Goal: Information Seeking & Learning: Compare options

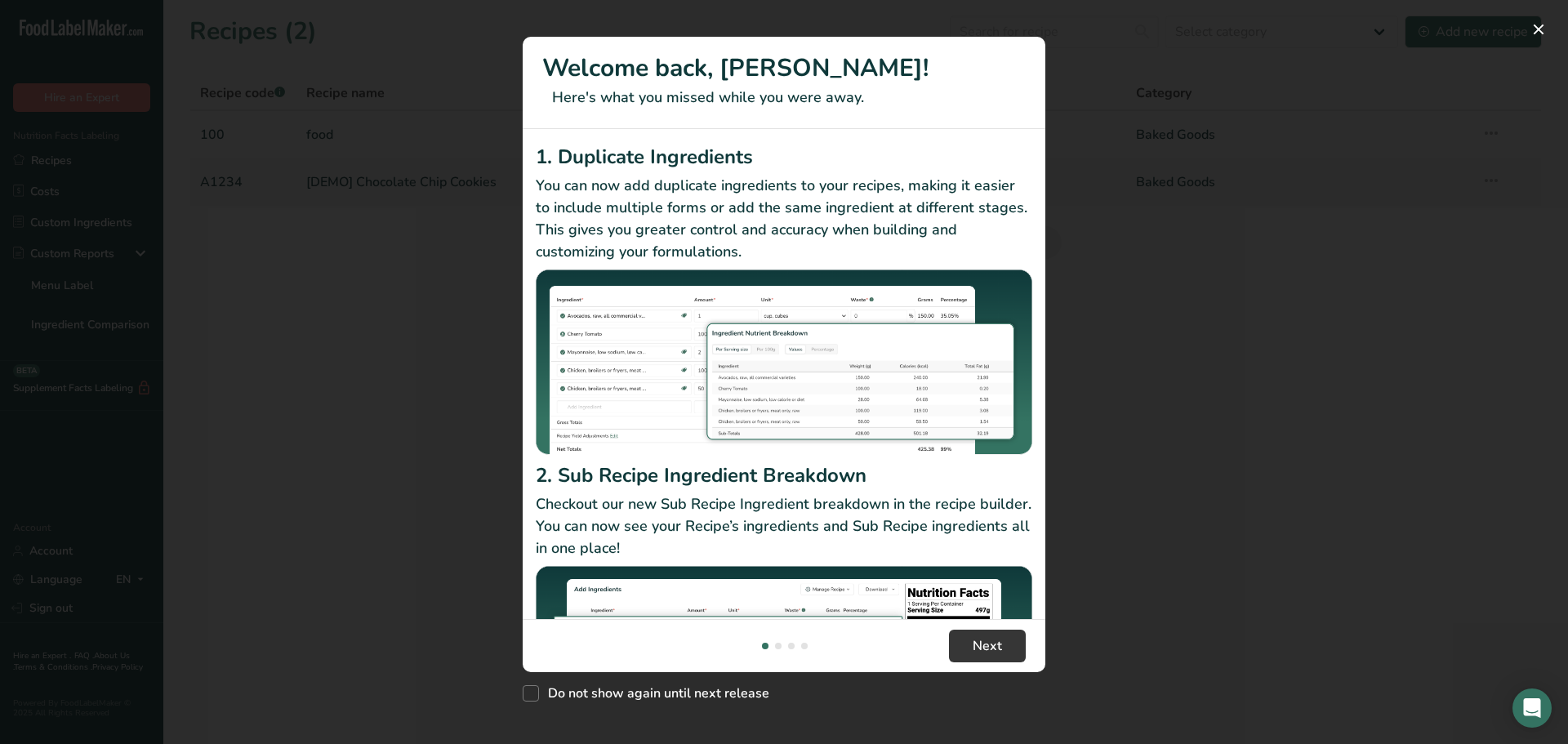
click at [1047, 327] on div "New Features" at bounding box center [784, 372] width 1568 height 744
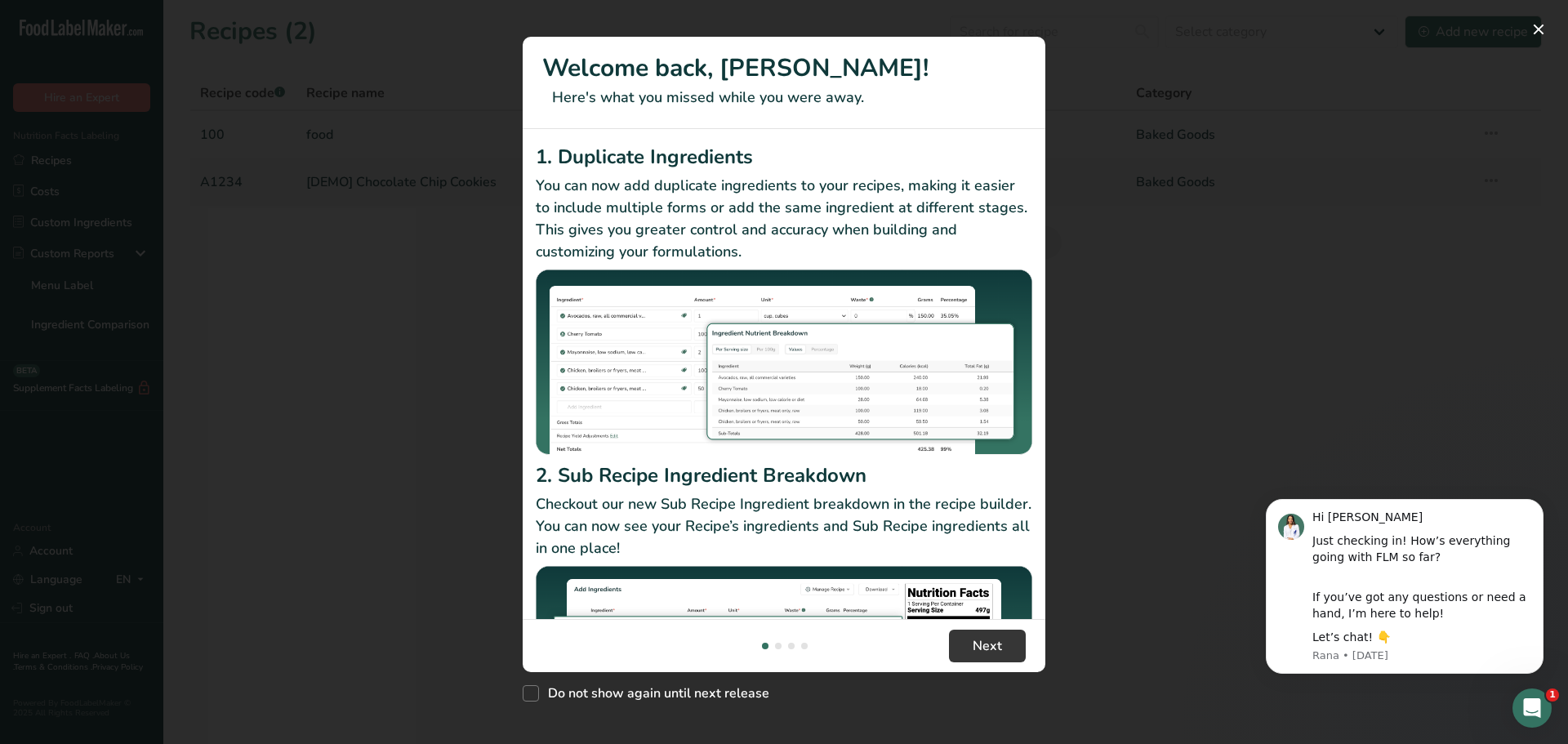
click at [1171, 113] on div "New Features" at bounding box center [784, 372] width 1568 height 744
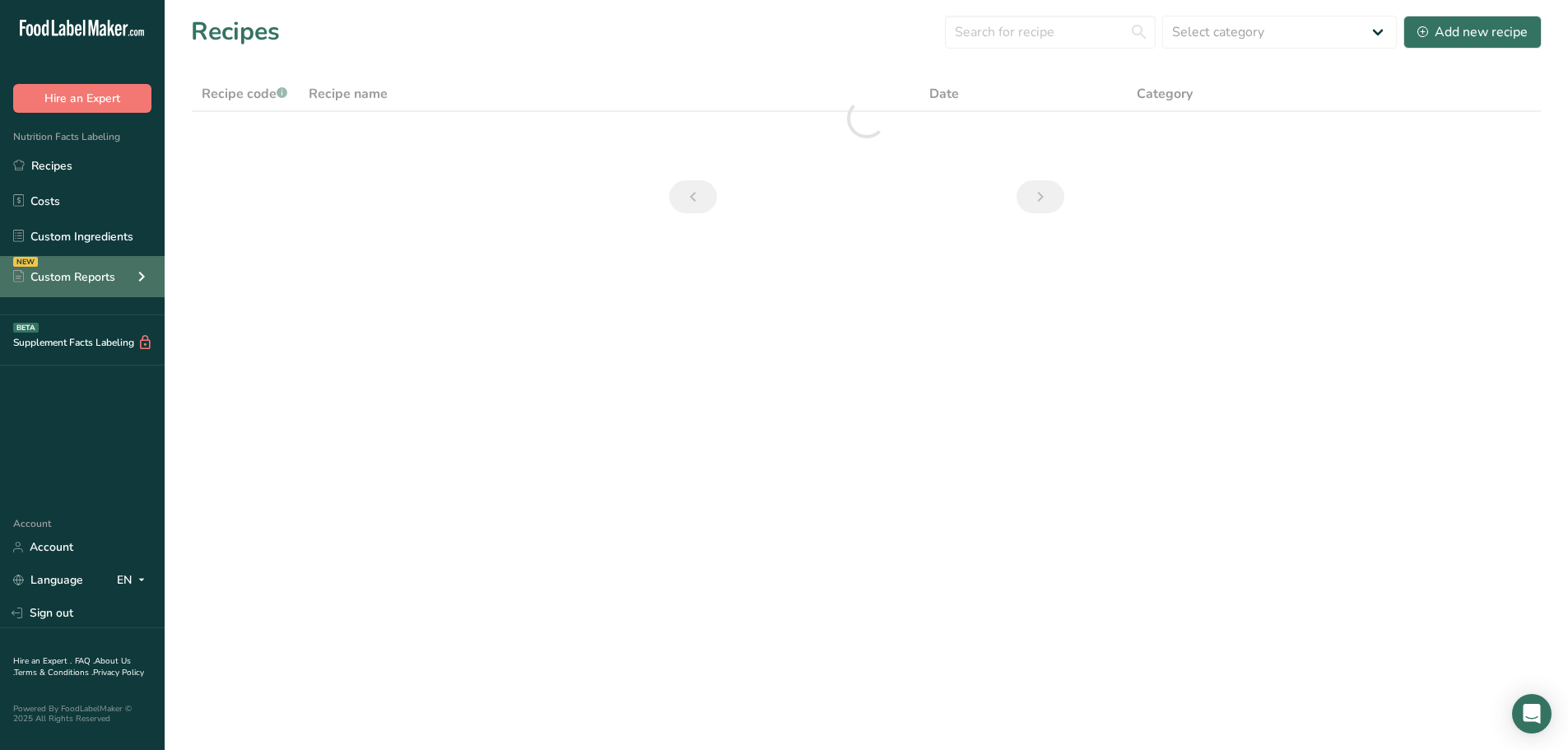
click at [132, 267] on icon at bounding box center [141, 276] width 19 height 30
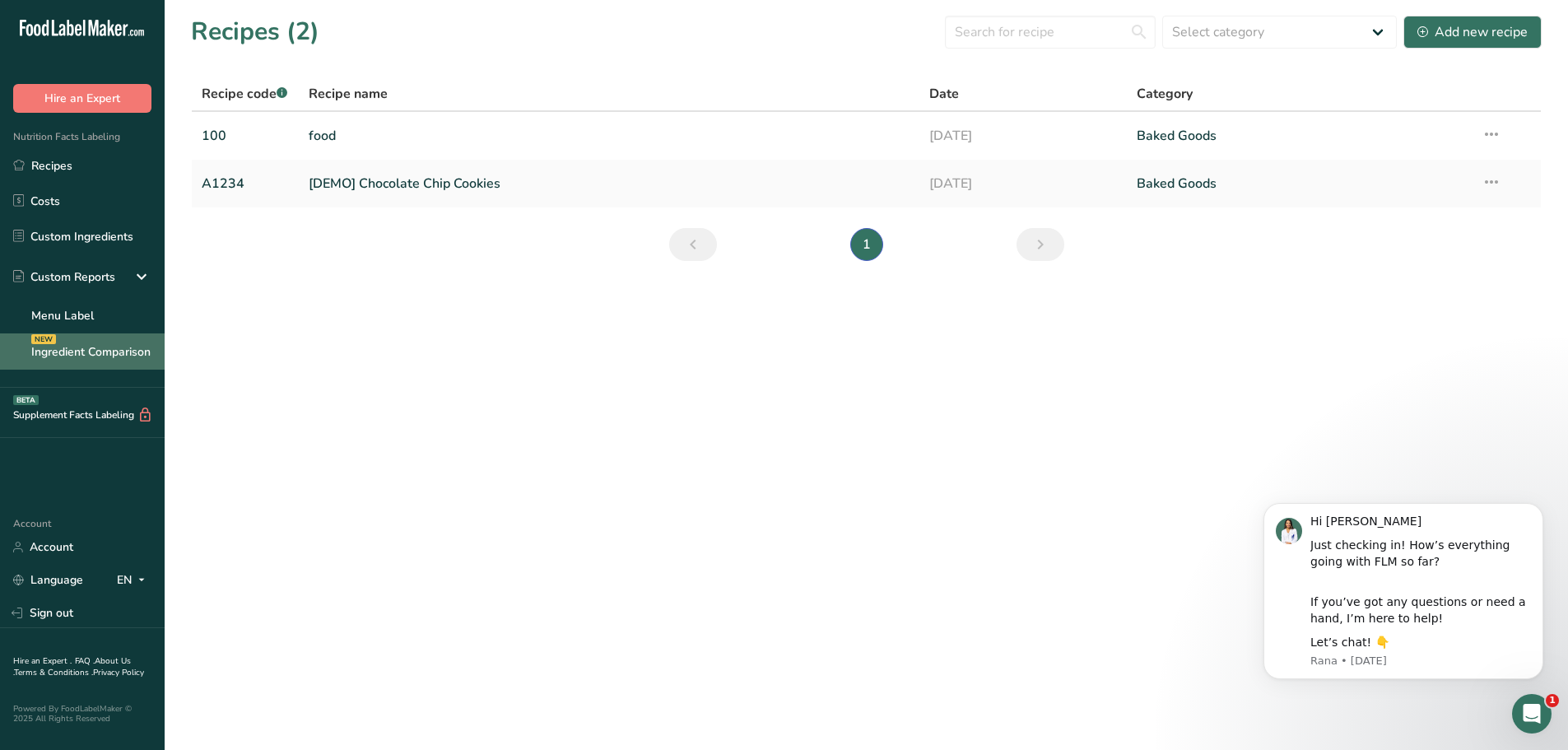
click at [131, 343] on link "Ingredient Comparison NEW" at bounding box center [82, 351] width 164 height 36
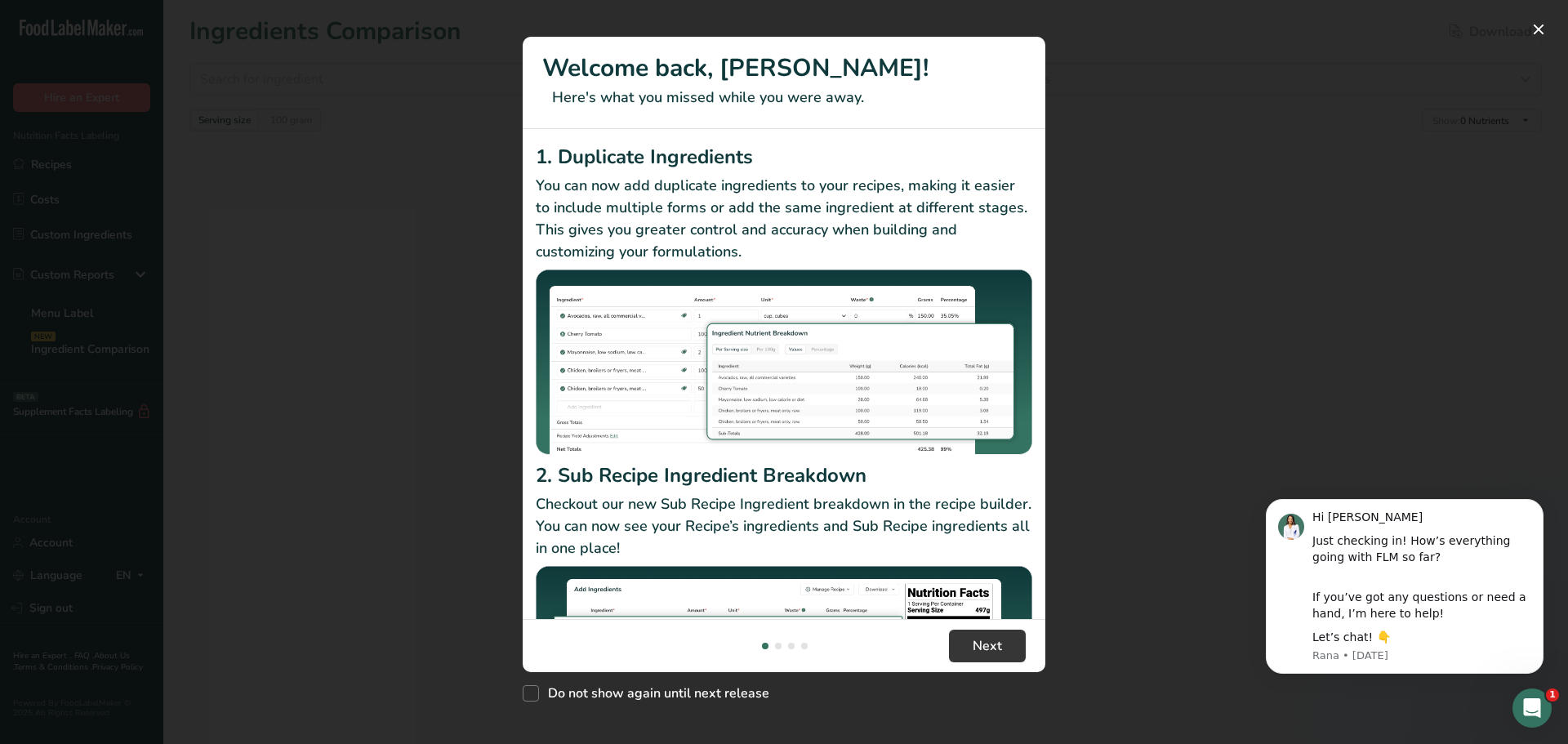
click at [494, 413] on div "New Features" at bounding box center [784, 372] width 1568 height 744
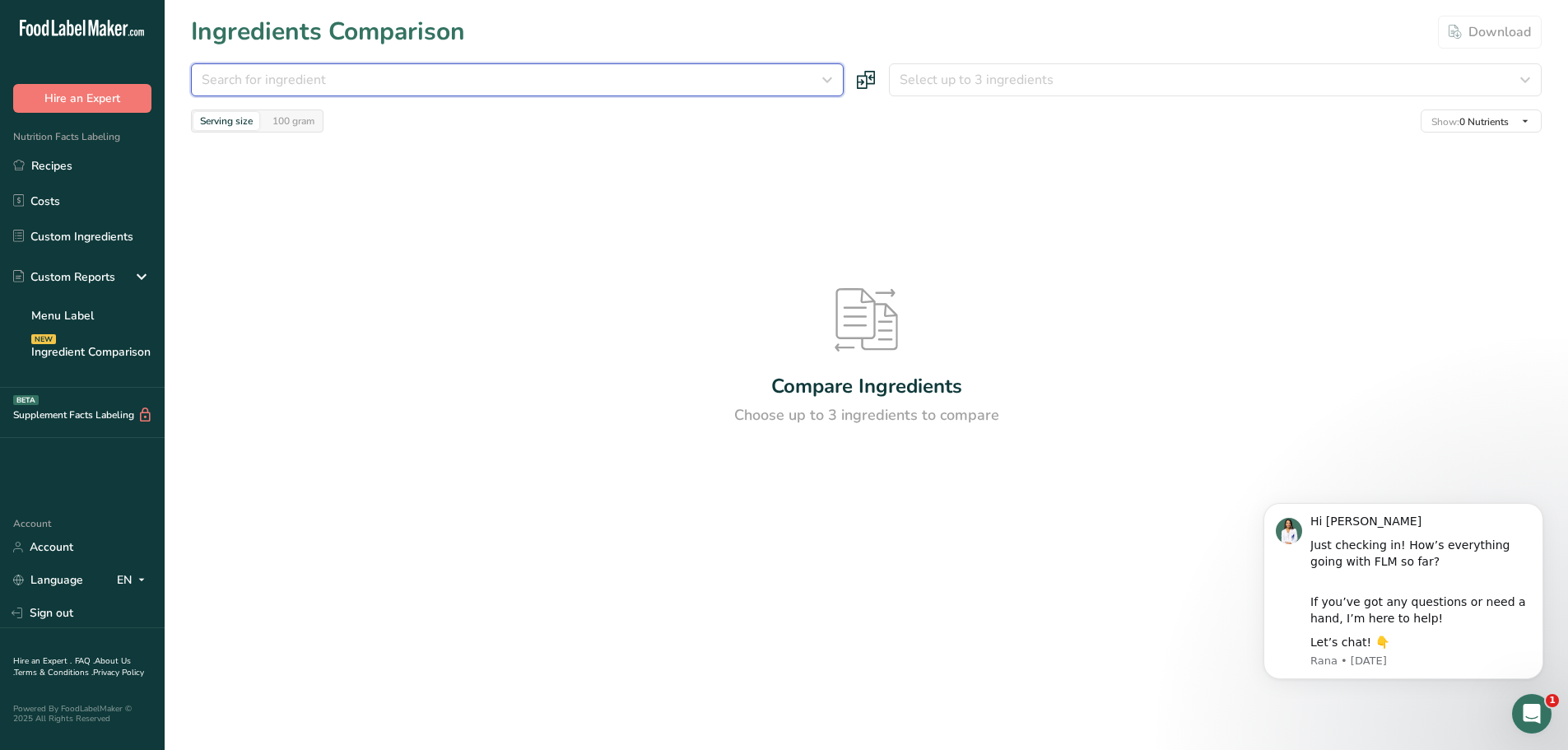
click at [436, 95] on button "Search for ingredient" at bounding box center [517, 80] width 653 height 33
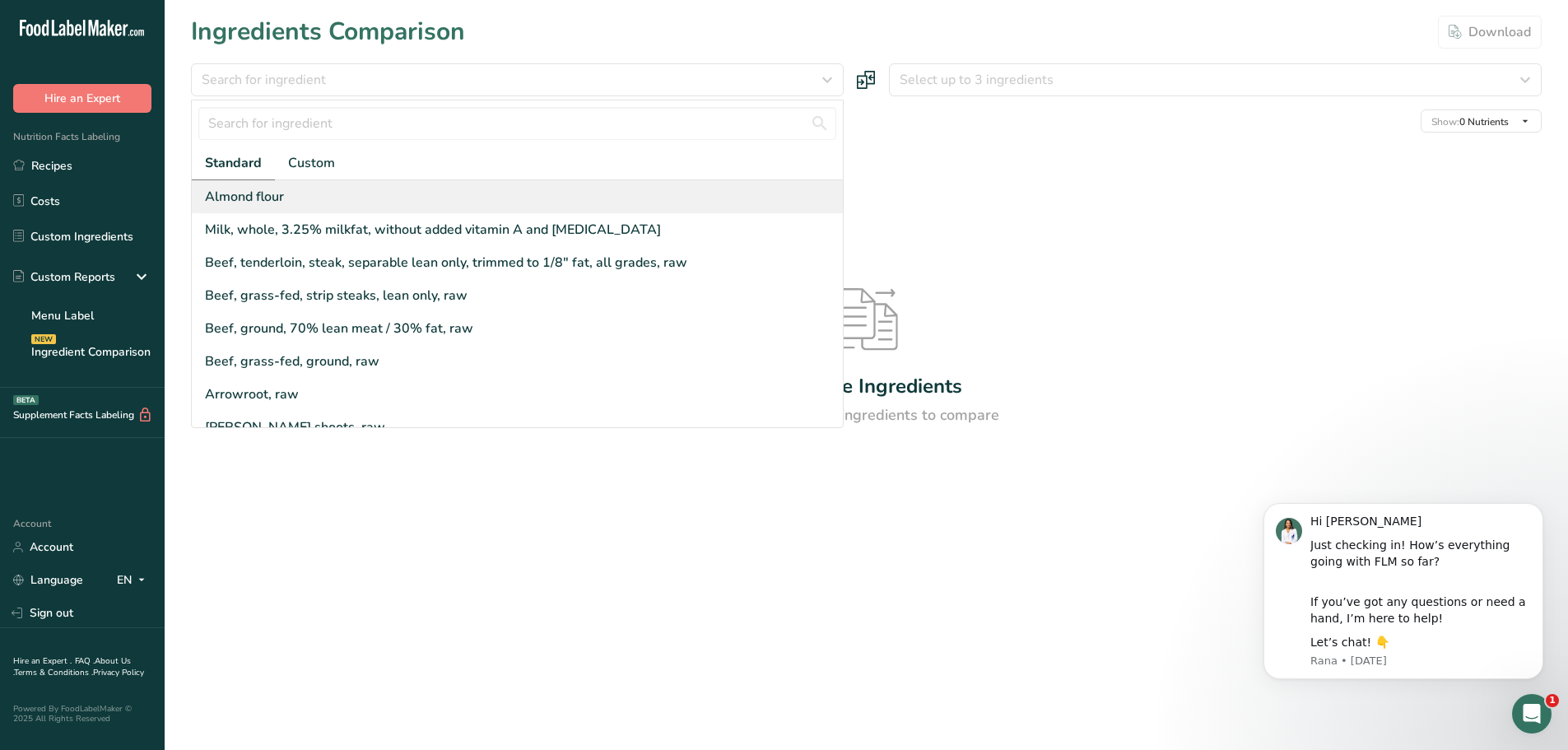
click at [397, 193] on div "Almond flour" at bounding box center [517, 197] width 651 height 33
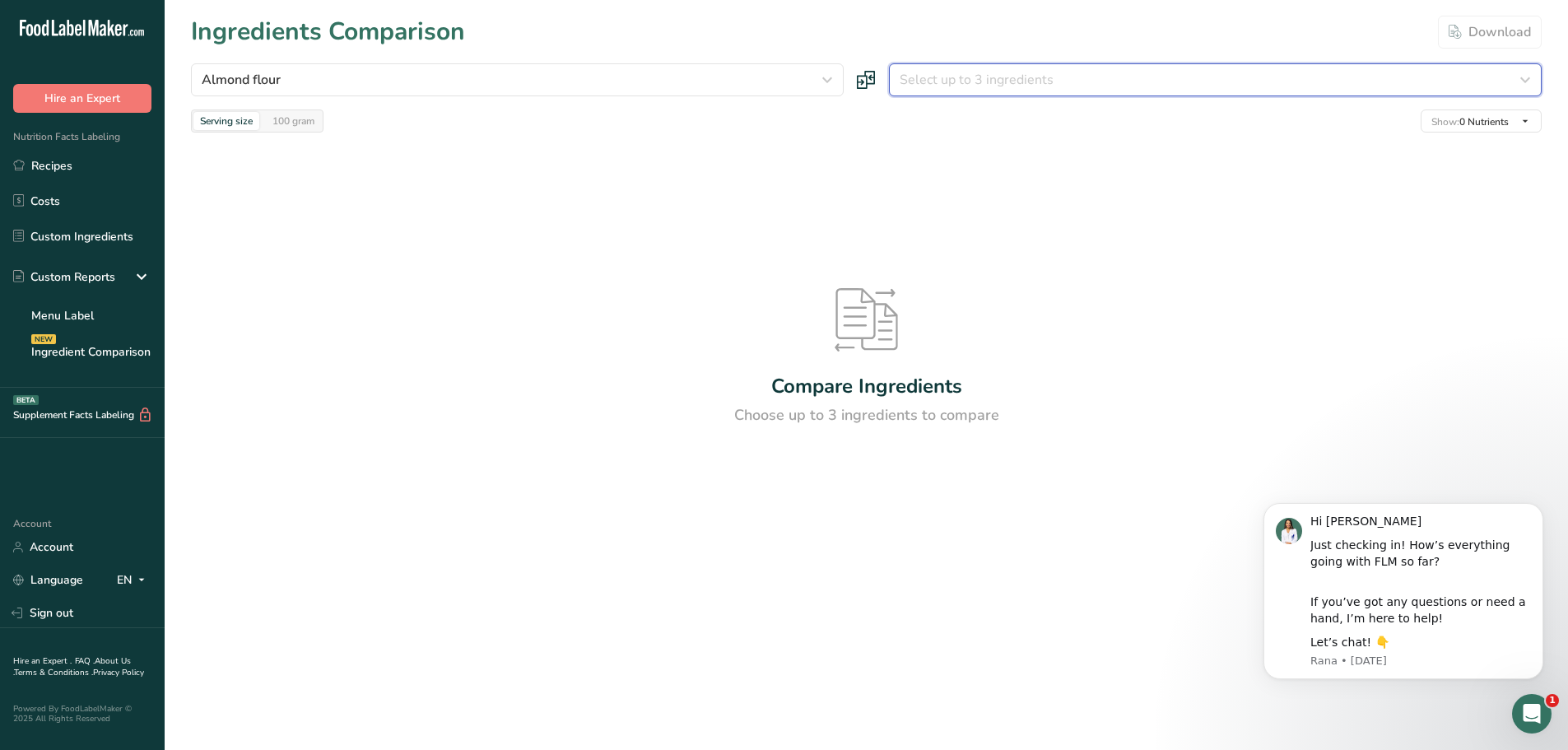
click at [980, 68] on button "Select up to 3 ingredients" at bounding box center [1215, 80] width 653 height 33
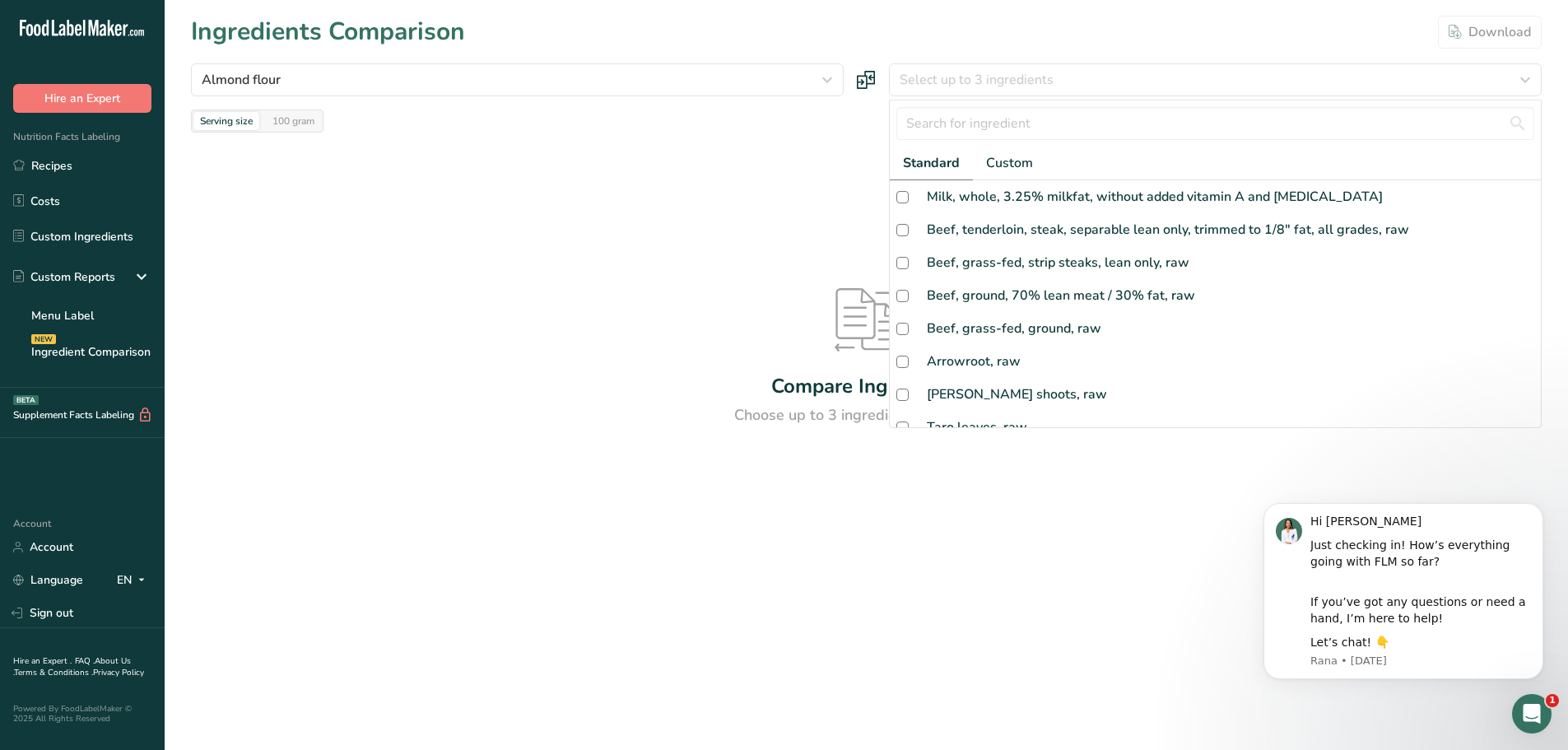
click at [937, 167] on span "Standard" at bounding box center [932, 163] width 57 height 19
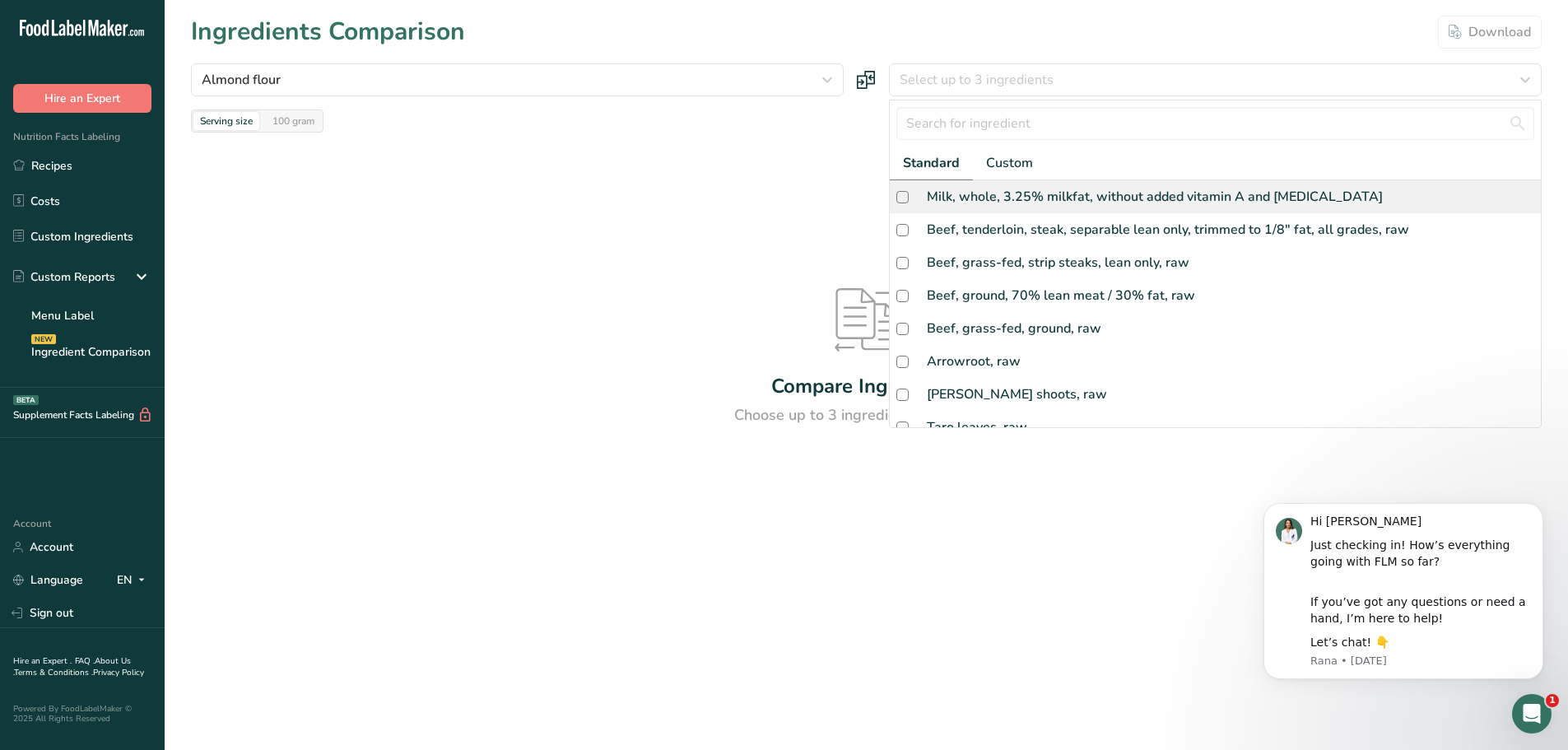
click at [937, 188] on div "Milk, whole, 3.25% milkfat, without added vitamin A and vitamin D" at bounding box center [1155, 196] width 456 height 19
checkbox input "true"
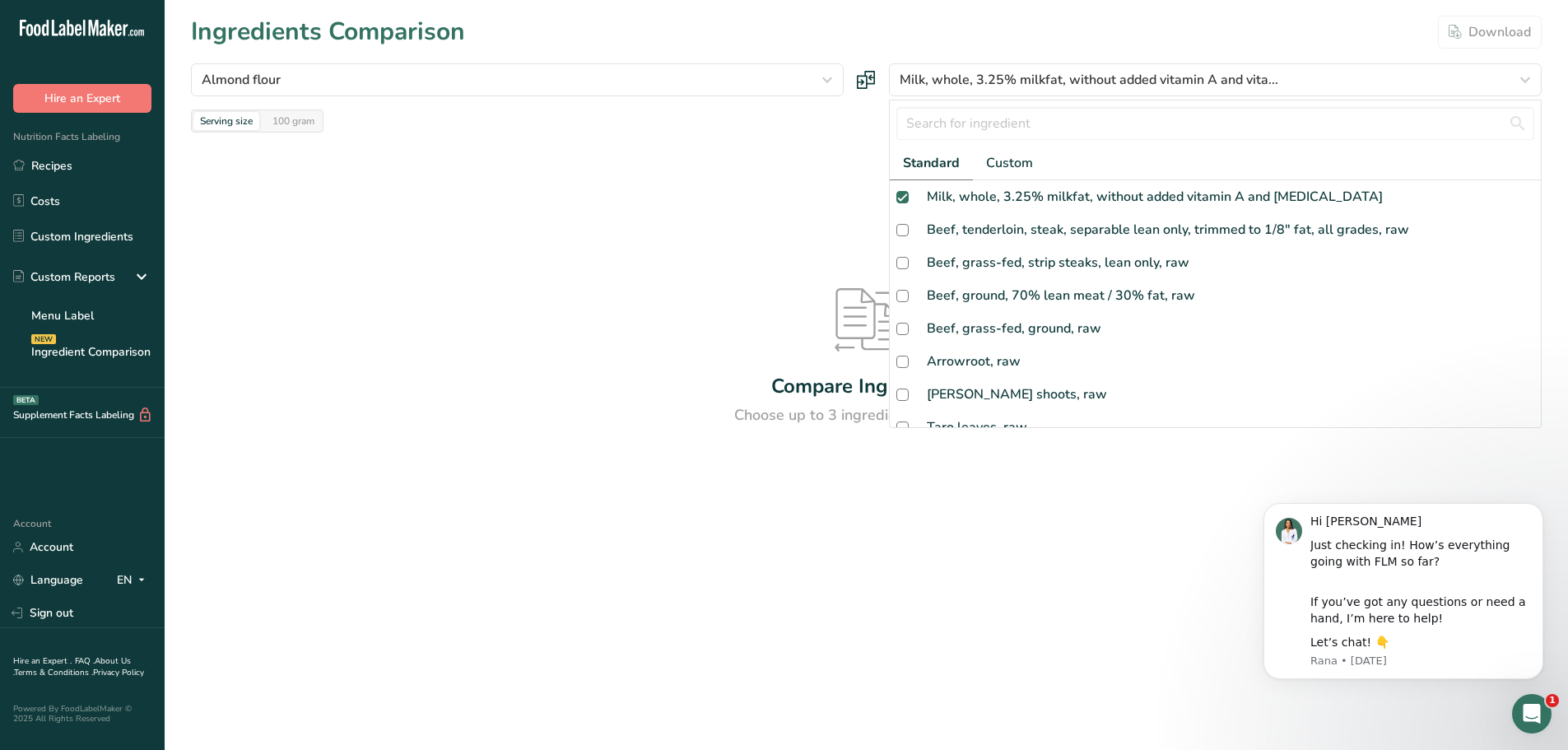
click at [737, 246] on div "Compare Ingredients Choose up to 3 ingredients to compare" at bounding box center [866, 358] width 1351 height 451
